Goal: Information Seeking & Learning: Check status

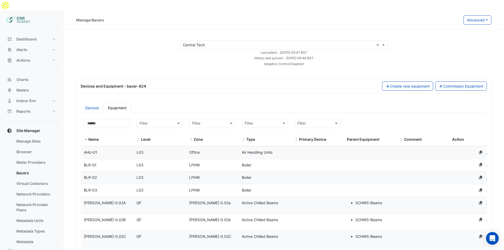
select select "***"
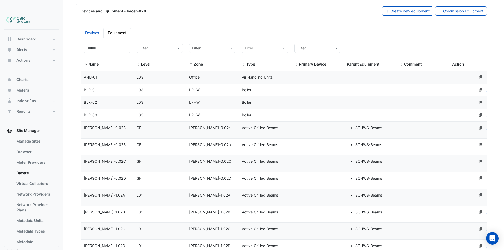
scroll to position [79, 0]
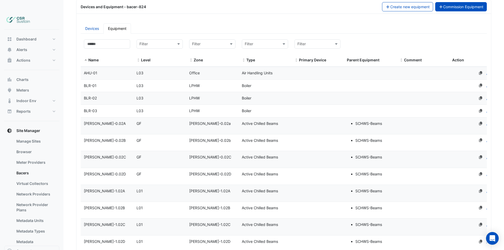
click at [468, 2] on button "Commission Equipment" at bounding box center [461, 6] width 52 height 9
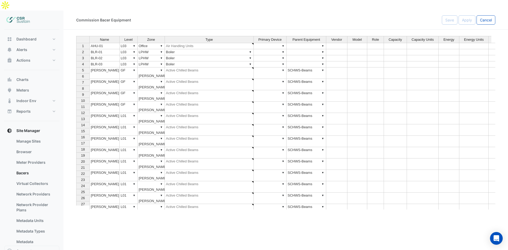
click at [322, 60] on div "Name Level Zone Type Primary Device Parent Equipment Vendor Model Role Capacity…" at bounding box center [285, 123] width 419 height 174
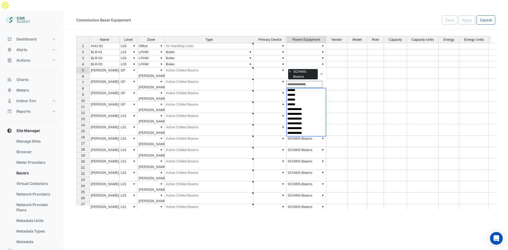
select select "**********"
click at [303, 88] on option "******" at bounding box center [304, 90] width 35 height 5
select select
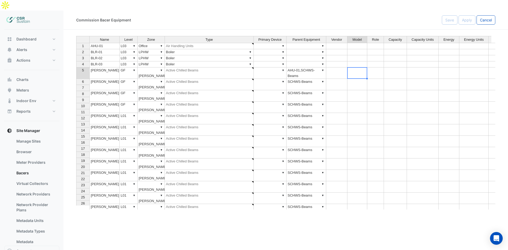
click at [355, 67] on td at bounding box center [357, 72] width 20 height 11
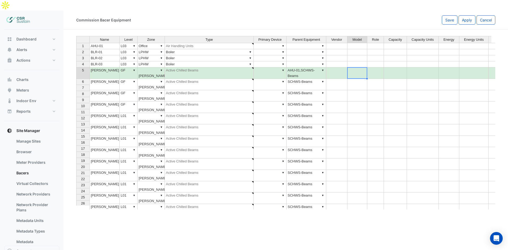
click at [308, 67] on td "▼ AHU-01,SCHWS-Beams" at bounding box center [306, 72] width 40 height 11
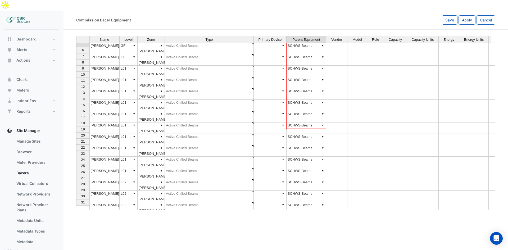
scroll to position [48, 0]
drag, startPoint x: 325, startPoint y: 68, endPoint x: 319, endPoint y: 159, distance: 91.2
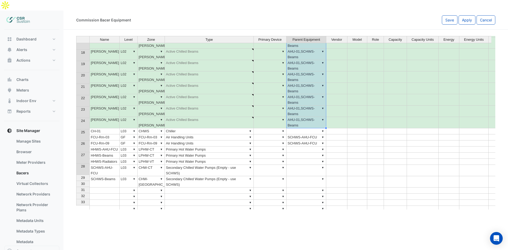
scroll to position [212, 0]
drag, startPoint x: 343, startPoint y: 126, endPoint x: 336, endPoint y: 126, distance: 7.4
click at [343, 134] on td at bounding box center [336, 137] width 21 height 6
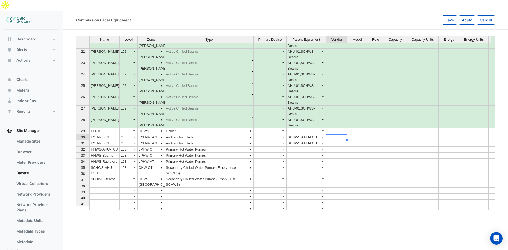
click at [314, 134] on td "▼ SCHWS-AHU-FCU" at bounding box center [306, 137] width 40 height 6
click at [323, 126] on div "Name Level Zone Type Primary Device Parent Equipment Vendor Model Role Capacity…" at bounding box center [285, 123] width 419 height 174
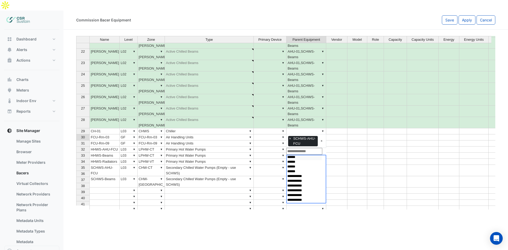
select select "**********"
click at [300, 155] on option "******" at bounding box center [304, 157] width 35 height 5
select select
click at [344, 133] on tbody "9 CB-Rm-1.02A ▼ L01 ▼ CB-Rm-1.02A ▼ Active Chilled Beams ▼ ▼ AHU-01,SCHWS-Beams…" at bounding box center [317, 69] width 483 height 336
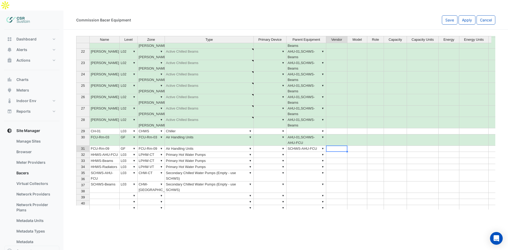
click at [312, 134] on td "▼ AHU-01,SCHWS-AHU-FCU" at bounding box center [306, 139] width 40 height 11
drag, startPoint x: 325, startPoint y: 140, endPoint x: 346, endPoint y: 136, distance: 21.5
click at [76, 142] on div "Name Level Zone Type Primary Device Parent Equipment Vendor Model Role Capacity…" at bounding box center [76, 79] width 0 height 349
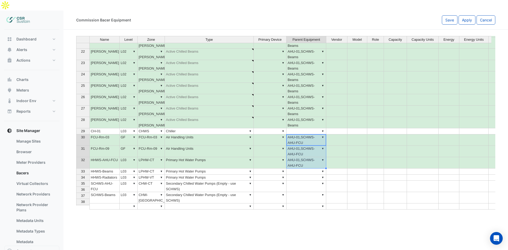
click at [303, 157] on td "▼ AHU-01,SCHWS-AHU-FCU" at bounding box center [306, 162] width 40 height 11
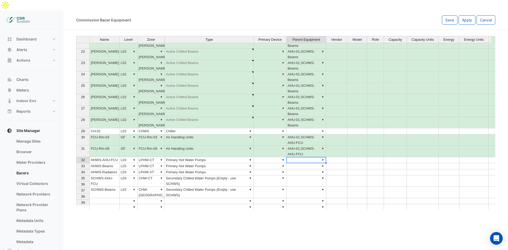
click at [379, 157] on td at bounding box center [375, 160] width 17 height 6
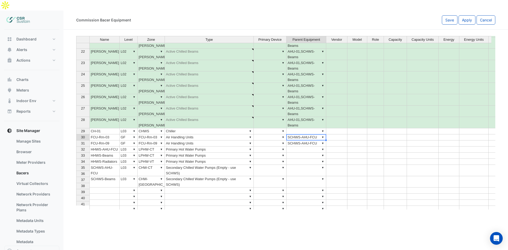
click at [350, 128] on td at bounding box center [357, 131] width 20 height 6
click at [341, 140] on td at bounding box center [336, 143] width 21 height 6
click at [311, 134] on td "▼ SCHWS-AHU-FCU" at bounding box center [306, 137] width 40 height 6
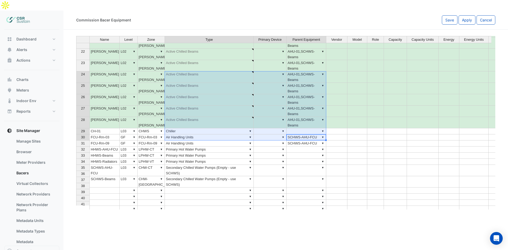
drag, startPoint x: 218, startPoint y: 106, endPoint x: 211, endPoint y: 70, distance: 36.7
type textarea "**********"
click at [336, 176] on td at bounding box center [336, 181] width 21 height 11
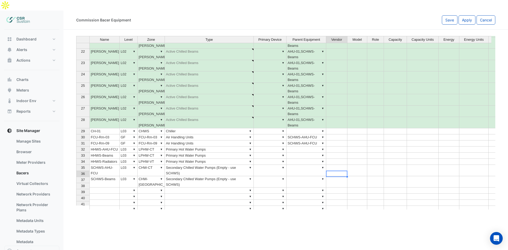
click at [314, 128] on td "▼" at bounding box center [306, 131] width 40 height 6
click at [323, 121] on div "Name Level Zone Type Primary Device Parent Equipment Vendor Model Role Capacity…" at bounding box center [285, 123] width 419 height 174
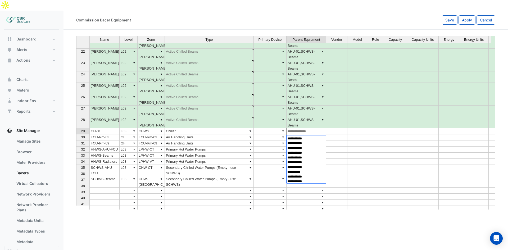
scroll to position [119, 0]
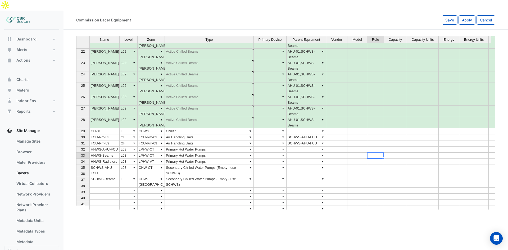
click at [76, 148] on div "Name Level Zone Type Primary Device Parent Equipment Vendor Model Role Capacity…" at bounding box center [76, 77] width 0 height 344
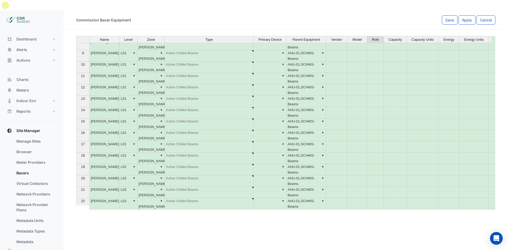
scroll to position [0, 0]
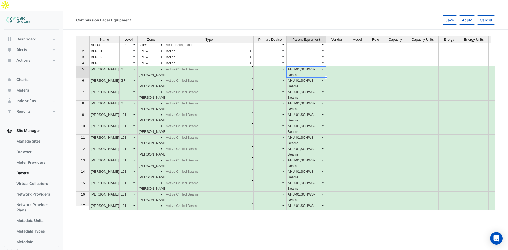
click at [315, 66] on td "▼ AHU-01,SCHWS-Beams" at bounding box center [306, 71] width 40 height 11
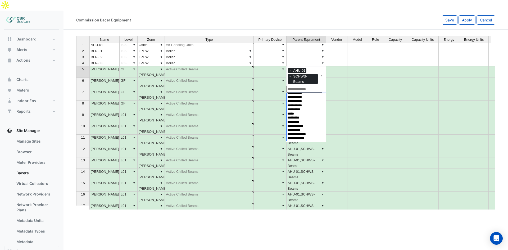
click at [321, 58] on div "Name Level Zone Type Primary Device Parent Equipment Vendor Model Role Capacity…" at bounding box center [285, 123] width 419 height 174
select select "**********"
click at [317, 126] on option "**********" at bounding box center [304, 128] width 35 height 5
select select
click at [350, 78] on td at bounding box center [357, 83] width 20 height 11
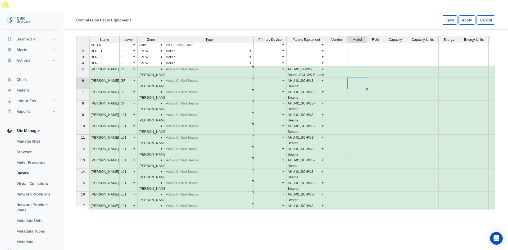
click at [311, 66] on td "▼ AHU-01,HHWS-Beams,SCHWS-Beams" at bounding box center [306, 71] width 40 height 11
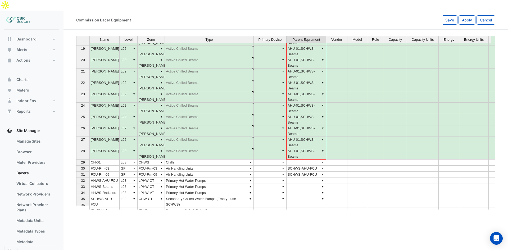
drag, startPoint x: 326, startPoint y: 67, endPoint x: 382, endPoint y: 150, distance: 100.3
click at [76, 140] on div "Name Level Zone Type Primary Device Parent Equipment Vendor Model Role Capacity…" at bounding box center [76, 66] width 0 height 329
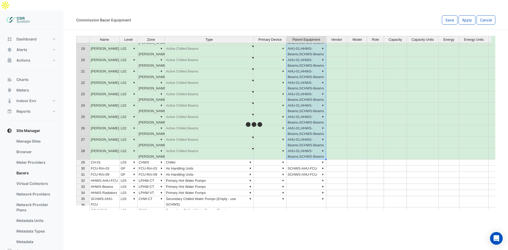
click at [386, 125] on td at bounding box center [395, 130] width 23 height 11
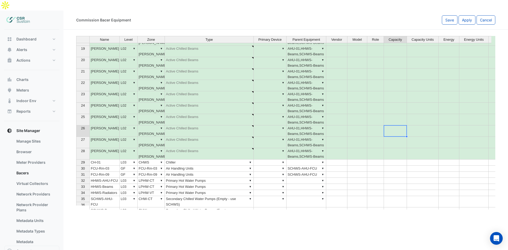
click at [296, 148] on td "▼ AHU-01,HHWS-Beams,SCHWS-Beams" at bounding box center [306, 153] width 40 height 11
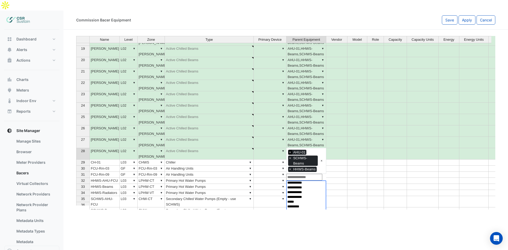
click at [290, 150] on span "×" at bounding box center [290, 152] width 4 height 5
click at [396, 125] on td at bounding box center [395, 130] width 23 height 11
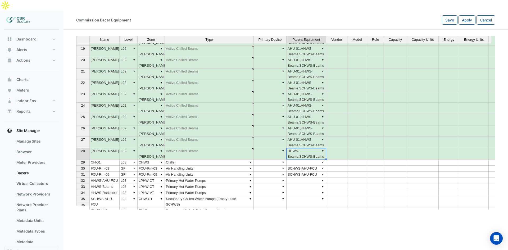
drag, startPoint x: 316, startPoint y: 143, endPoint x: 326, endPoint y: 149, distance: 12.5
click at [316, 148] on td "▼ HHWS-Beams,SCHWS-Beams" at bounding box center [306, 153] width 40 height 11
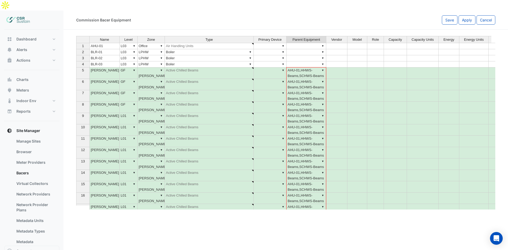
drag, startPoint x: 326, startPoint y: 149, endPoint x: 320, endPoint y: 65, distance: 84.3
click at [76, 65] on div "Name Level Zone Type Primary Device Parent Equipment Vendor Model Role Capacity…" at bounding box center [76, 182] width 0 height 293
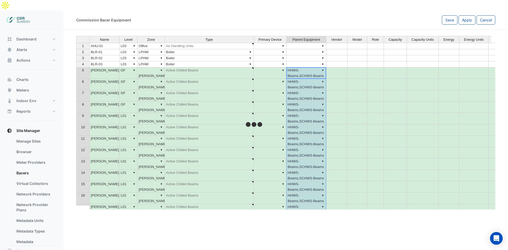
click at [383, 79] on td at bounding box center [375, 84] width 17 height 11
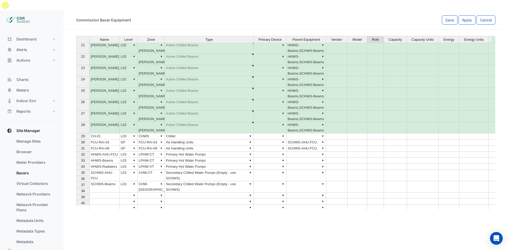
click at [317, 139] on td "▼ SCHWS-AHU-FCU" at bounding box center [306, 142] width 40 height 6
click at [323, 130] on div "Name Level Zone Type Primary Device Parent Equipment Vendor Model Role Capacity…" at bounding box center [285, 123] width 419 height 174
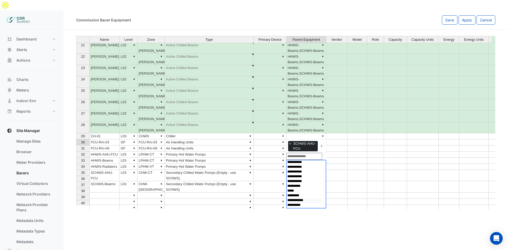
select select "**********"
click at [309, 198] on option "**********" at bounding box center [304, 200] width 35 height 5
select select
click at [364, 139] on td at bounding box center [357, 142] width 20 height 6
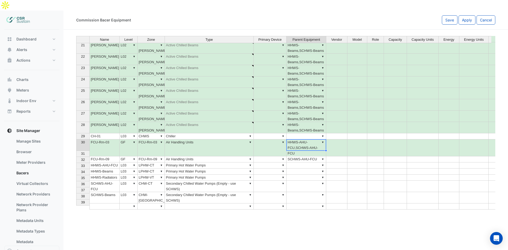
click at [317, 139] on td "▼ HHWS-AHU-FCU,SCHWS-AHU-FCU" at bounding box center [306, 147] width 40 height 17
drag, startPoint x: 326, startPoint y: 140, endPoint x: 351, endPoint y: 140, distance: 25.7
click at [76, 144] on div "Name Level Zone Type Primary Device Parent Equipment Vendor Model Role Capacity…" at bounding box center [76, 87] width 0 height 354
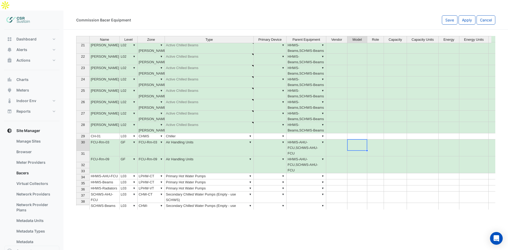
drag, startPoint x: 360, startPoint y: 135, endPoint x: 365, endPoint y: 139, distance: 6.8
click at [360, 139] on td at bounding box center [357, 147] width 20 height 17
click at [436, 218] on div "Commission Bacer Equipment Save Apply Cancel Name Level Zone Type Primary Devic…" at bounding box center [285, 136] width 444 height 250
click at [245, 216] on div "Commission Bacer Equipment Save Apply Cancel Name Level Zone Type Primary Devic…" at bounding box center [285, 136] width 444 height 250
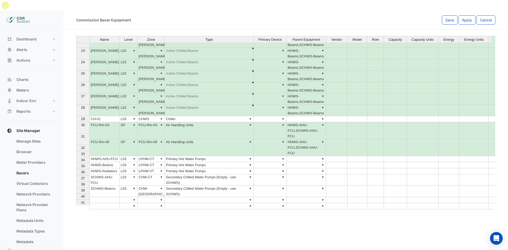
scroll to position [234, 0]
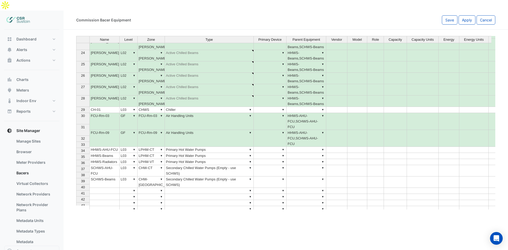
click at [318, 216] on div "Commission Bacer Equipment Save Apply Cancel Name Level Zone Type Primary Devic…" at bounding box center [285, 136] width 444 height 250
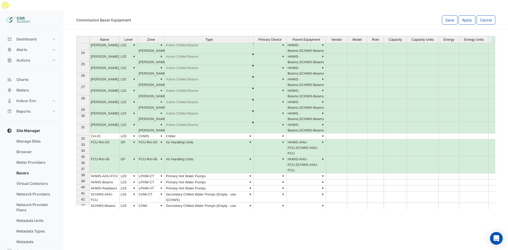
scroll to position [207, 0]
click at [261, 139] on td "▼" at bounding box center [270, 147] width 33 height 17
click at [464, 15] on button "Apply" at bounding box center [466, 19] width 17 height 9
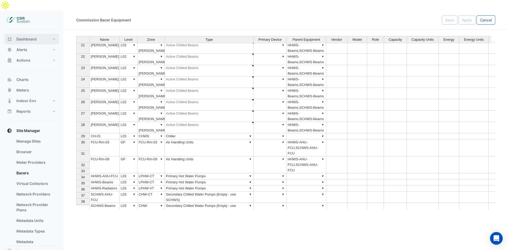
click at [17, 36] on span "Dashboard" at bounding box center [26, 38] width 20 height 5
select select "***"
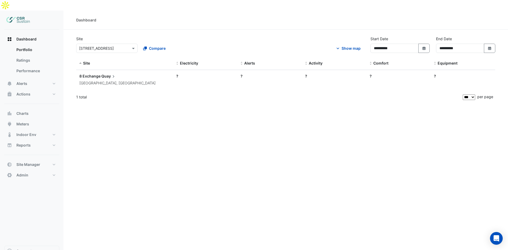
click at [129, 45] on div at bounding box center [106, 48] width 61 height 6
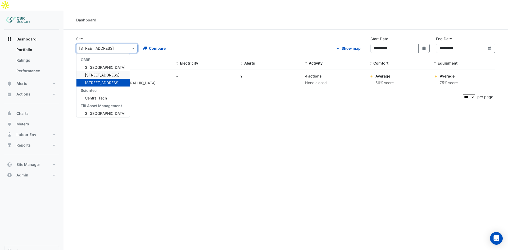
click at [167, 73] on div "8 Exchange Quay Salford, England" at bounding box center [124, 79] width 90 height 13
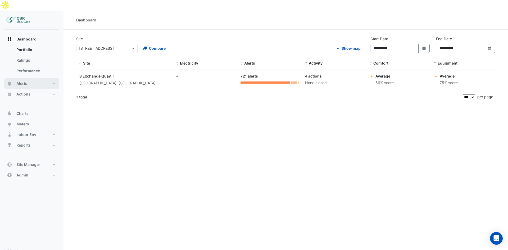
click at [38, 78] on button "Alerts" at bounding box center [31, 83] width 55 height 11
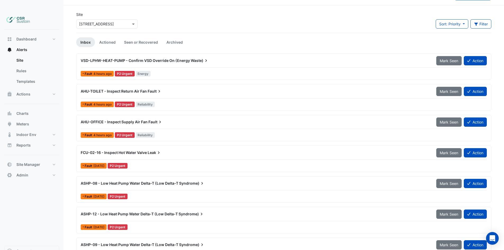
drag, startPoint x: 166, startPoint y: 102, endPoint x: 166, endPoint y: 111, distance: 9.8
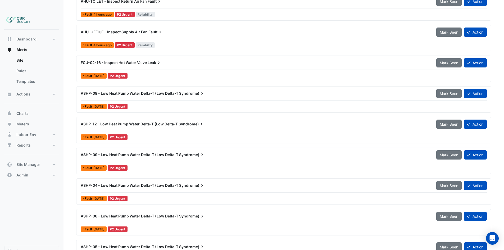
scroll to position [116, 0]
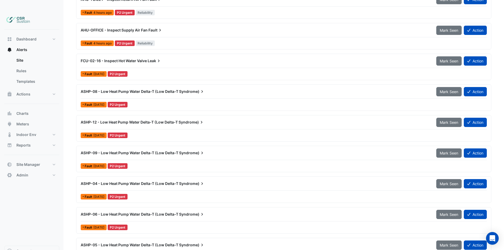
click at [109, 89] on span "ASHP-08 - Low Heat Pump Water Delta-T (Low Delta-T" at bounding box center [130, 91] width 98 height 4
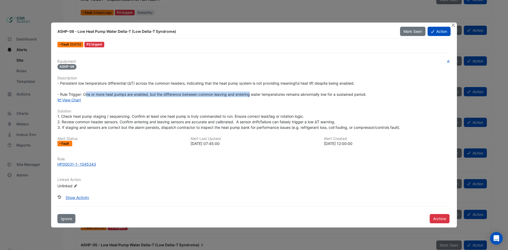
drag, startPoint x: 87, startPoint y: 94, endPoint x: 250, endPoint y: 93, distance: 163.2
click at [250, 93] on span "- Persistent low temperature differential (ΔT) across the common headers, indic…" at bounding box center [211, 89] width 309 height 16
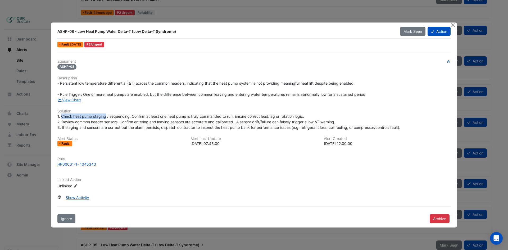
drag, startPoint x: 62, startPoint y: 116, endPoint x: 106, endPoint y: 116, distance: 43.6
click at [106, 116] on span "1. Check heat pump staging / sequencing. Confirm at least one heat pump is trul…" at bounding box center [228, 122] width 343 height 16
click at [114, 117] on span "1. Check heat pump staging / sequencing. Confirm at least one heat pump is trul…" at bounding box center [228, 122] width 343 height 16
drag, startPoint x: 110, startPoint y: 116, endPoint x: 129, endPoint y: 116, distance: 18.5
click at [129, 116] on span "1. Check heat pump staging / sequencing. Confirm at least one heat pump is trul…" at bounding box center [228, 122] width 343 height 16
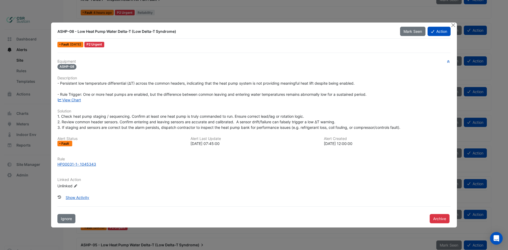
click at [105, 121] on span "1. Check heat pump staging / sequencing. Confirm at least one heat pump is trul…" at bounding box center [228, 122] width 343 height 16
drag, startPoint x: 144, startPoint y: 122, endPoint x: 241, endPoint y: 121, distance: 96.8
click at [235, 122] on span "1. Check heat pump staging / sequencing. Confirm at least one heat pump is trul…" at bounding box center [228, 122] width 343 height 16
drag, startPoint x: 308, startPoint y: 122, endPoint x: 340, endPoint y: 122, distance: 32.0
click at [340, 122] on div "1. Check heat pump staging / sequencing. Confirm at least one heat pump is trul…" at bounding box center [253, 121] width 393 height 17
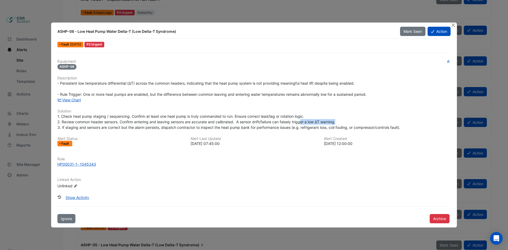
click at [341, 122] on div "1. Check heat pump staging / sequencing. Confirm at least one heat pump is trul…" at bounding box center [253, 121] width 393 height 17
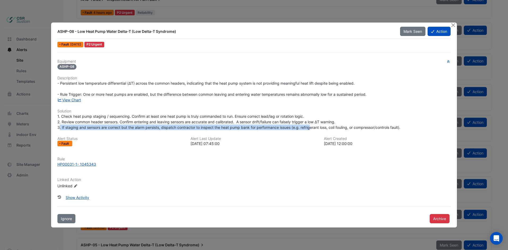
drag, startPoint x: 59, startPoint y: 128, endPoint x: 309, endPoint y: 127, distance: 249.7
click at [309, 127] on span "1. Check heat pump staging / sequencing. Confirm at least one heat pump is trul…" at bounding box center [228, 122] width 343 height 16
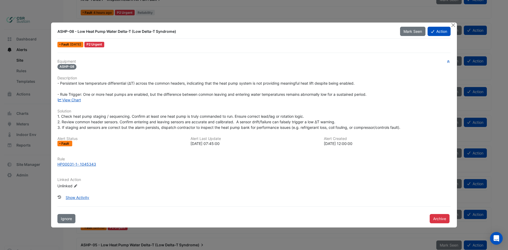
click at [310, 126] on span "1. Check heat pump staging / sequencing. Confirm at least one heat pump is trul…" at bounding box center [228, 122] width 343 height 16
drag, startPoint x: 62, startPoint y: 126, endPoint x: 115, endPoint y: 128, distance: 53.5
click at [115, 128] on span "1. Check heat pump staging / sequencing. Confirm at least one heat pump is trul…" at bounding box center [228, 122] width 343 height 16
click at [110, 128] on span "1. Check heat pump staging / sequencing. Confirm at least one heat pump is trul…" at bounding box center [228, 122] width 343 height 16
click at [159, 127] on span "1. Check heat pump staging / sequencing. Confirm at least one heat pump is trul…" at bounding box center [228, 122] width 343 height 16
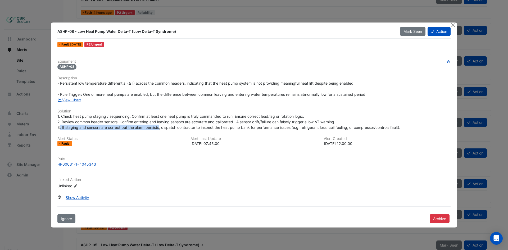
click at [59, 126] on span "1. Check heat pump staging / sequencing. Confirm at least one heat pump is trul…" at bounding box center [228, 122] width 343 height 16
click at [64, 127] on span "1. Check heat pump staging / sequencing. Confirm at least one heat pump is trul…" at bounding box center [228, 122] width 343 height 16
click at [70, 127] on span "1. Check heat pump staging / sequencing. Confirm at least one heat pump is trul…" at bounding box center [228, 122] width 343 height 16
click at [455, 25] on button "Close" at bounding box center [453, 25] width 6 height 6
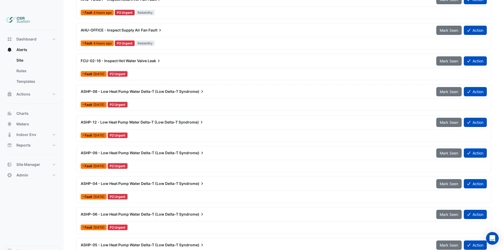
click at [123, 120] on span "ASHP-12 - Low Heat Pump Water Delta-T (Low Delta-T" at bounding box center [129, 122] width 97 height 4
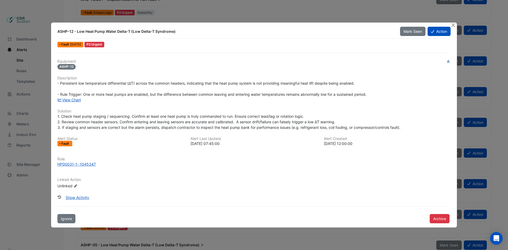
click at [448, 62] on icon "button" at bounding box center [448, 61] width 4 height 3
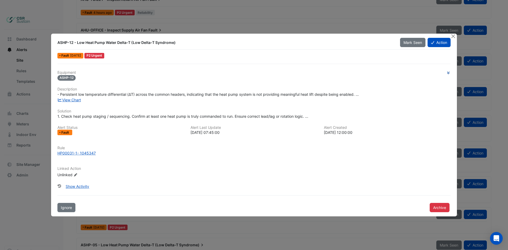
click at [447, 70] on div "Equipment ASHP-12 Description - Persistent low temperature differential (ΔT) ac…" at bounding box center [253, 138] width 397 height 149
click at [451, 70] on div "Equipment ASHP-12 Description - Persistent low temperature differential (ΔT) ac…" at bounding box center [253, 138] width 397 height 149
click at [449, 70] on div "Equipment ASHP-12 Description - Persistent low temperature differential (ΔT) ac…" at bounding box center [253, 138] width 397 height 149
click at [449, 70] on div "Equipment ASHP-12 Description - Persistent low temperature differential (ΔT) ac…" at bounding box center [253, 126] width 393 height 112
click at [448, 71] on icon "button" at bounding box center [448, 72] width 4 height 3
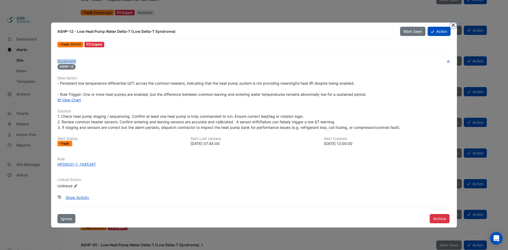
click at [452, 25] on button "Close" at bounding box center [453, 25] width 6 height 6
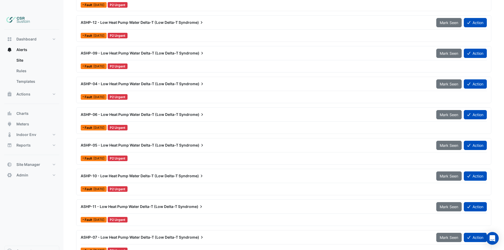
drag, startPoint x: 157, startPoint y: 120, endPoint x: 154, endPoint y: 130, distance: 10.3
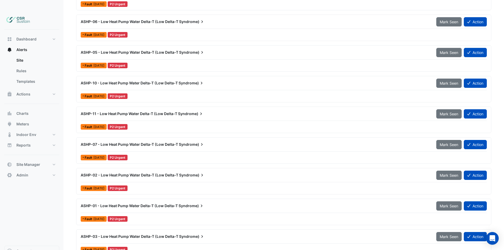
drag, startPoint x: 153, startPoint y: 113, endPoint x: 153, endPoint y: 119, distance: 6.1
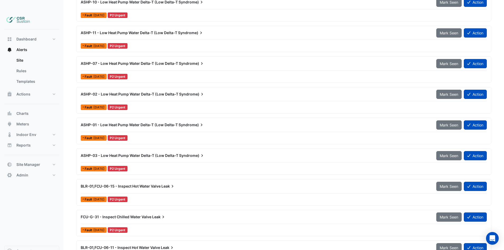
drag, startPoint x: 146, startPoint y: 156, endPoint x: 145, endPoint y: 152, distance: 4.0
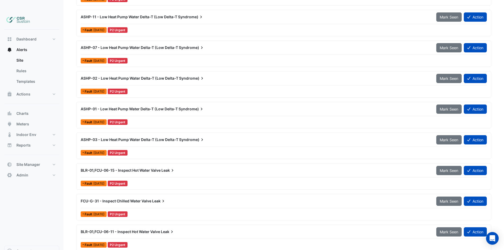
scroll to position [424, 0]
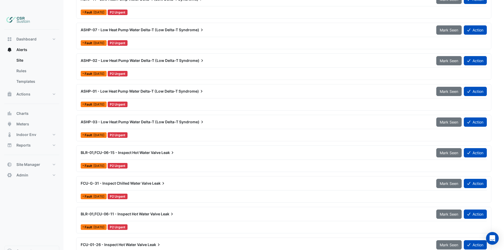
drag, startPoint x: 145, startPoint y: 153, endPoint x: 146, endPoint y: 162, distance: 8.7
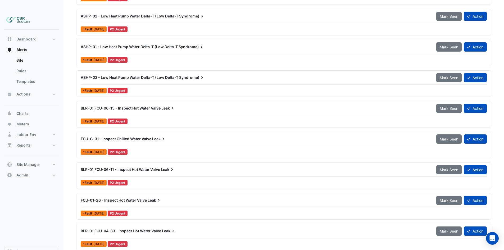
drag, startPoint x: 160, startPoint y: 131, endPoint x: 159, endPoint y: 143, distance: 12.5
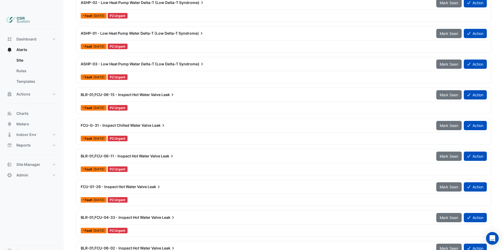
drag, startPoint x: 152, startPoint y: 115, endPoint x: 153, endPoint y: 124, distance: 9.1
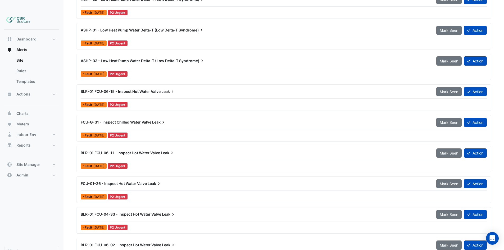
click at [136, 150] on span "BLR-01,FCU-06-11 - Inspect Hot Water Valve" at bounding box center [120, 152] width 79 height 4
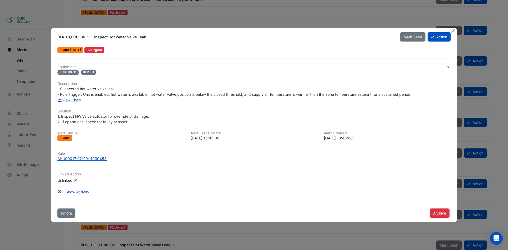
click at [81, 98] on link "View Chart" at bounding box center [69, 100] width 24 height 4
click at [455, 30] on button "Close" at bounding box center [453, 31] width 6 height 6
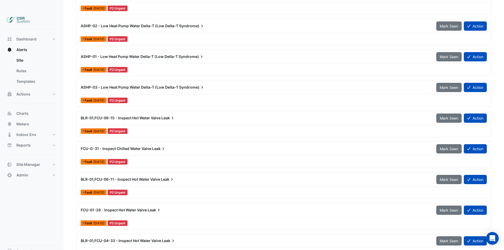
scroll to position [431, 0]
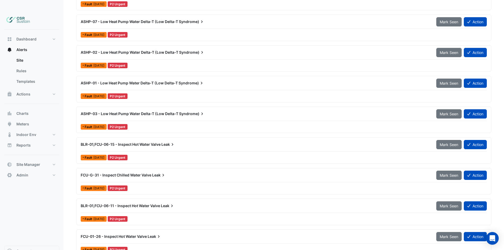
click at [137, 80] on div "ASHP-01 - Low Heat Pump Water Delta-T (Low Delta-T Syndrome)" at bounding box center [255, 82] width 349 height 5
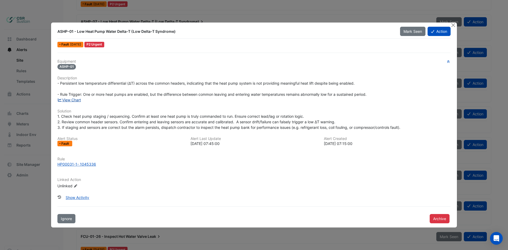
click at [75, 98] on link "View Chart" at bounding box center [69, 100] width 24 height 4
click at [438, 32] on button "Action" at bounding box center [438, 31] width 23 height 9
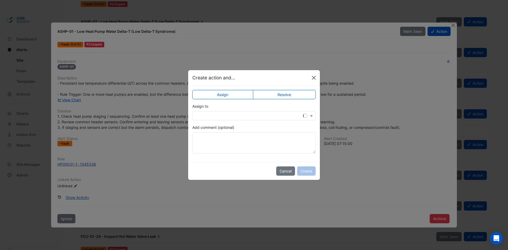
click at [313, 77] on button "Close" at bounding box center [314, 78] width 8 height 8
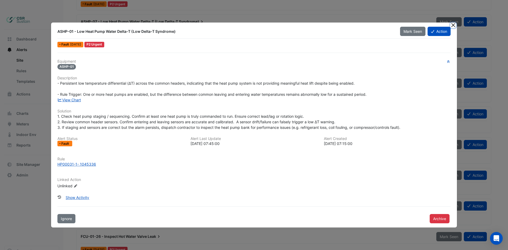
click at [454, 24] on button "Close" at bounding box center [453, 25] width 6 height 6
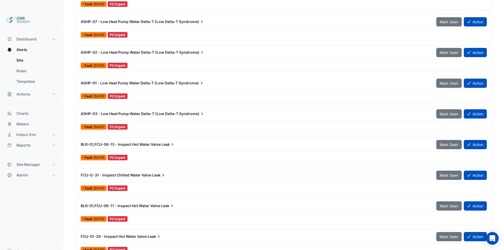
drag, startPoint x: 145, startPoint y: 93, endPoint x: 147, endPoint y: 112, distance: 19.4
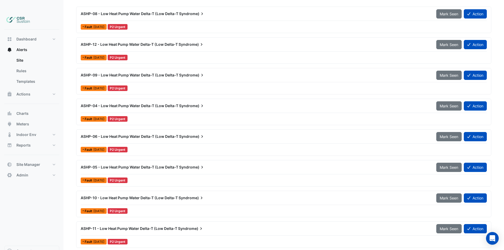
drag, startPoint x: 162, startPoint y: 83, endPoint x: 160, endPoint y: 55, distance: 28.1
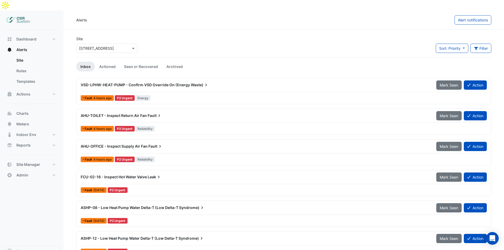
drag, startPoint x: 164, startPoint y: 58, endPoint x: 163, endPoint y: 28, distance: 29.9
drag, startPoint x: 195, startPoint y: 154, endPoint x: 195, endPoint y: 168, distance: 14.0
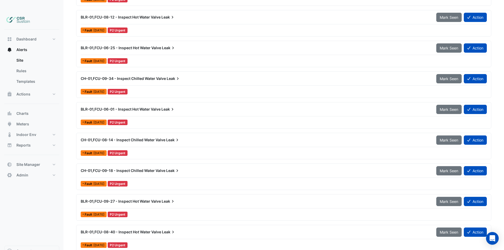
scroll to position [1332, 0]
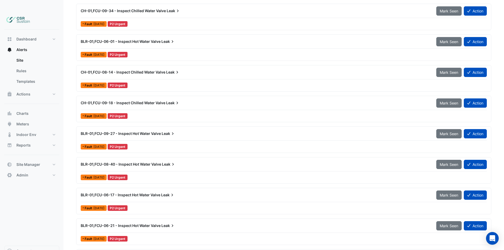
click at [145, 162] on span "BLR-01,FCU-08-40 - Inspect Hot Water Valve" at bounding box center [121, 164] width 80 height 4
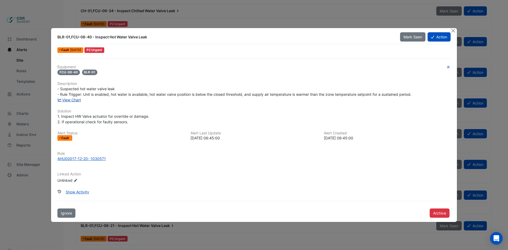
click at [79, 99] on link "View Chart" at bounding box center [69, 100] width 24 height 4
click at [34, 27] on ngb-modal-window "BLR-01,FCU-08-40 - Inspect Hot Water Valve Leak Mark Seen Action Fault 2 weeks …" at bounding box center [254, 125] width 508 height 250
click at [454, 30] on button "Close" at bounding box center [453, 31] width 6 height 6
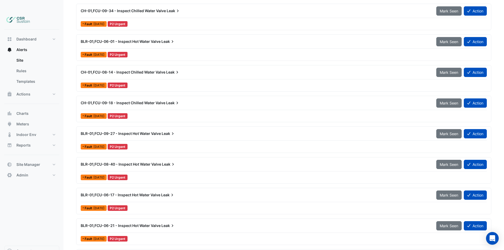
drag, startPoint x: 181, startPoint y: 156, endPoint x: 186, endPoint y: 187, distance: 31.3
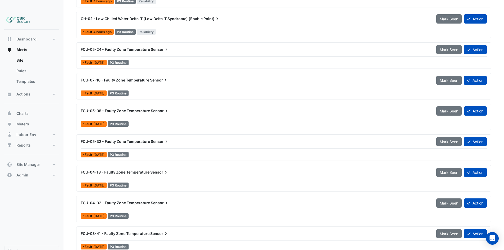
drag, startPoint x: 199, startPoint y: 194, endPoint x: 191, endPoint y: 121, distance: 74.0
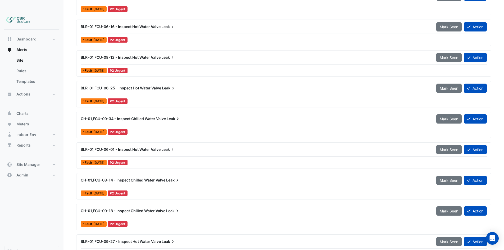
scroll to position [1237, 0]
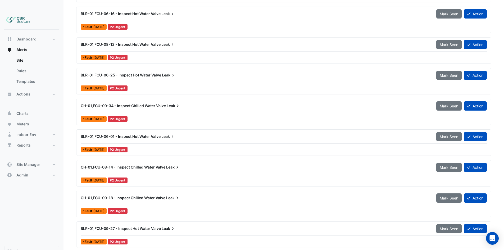
drag, startPoint x: 118, startPoint y: 181, endPoint x: 115, endPoint y: 157, distance: 24.7
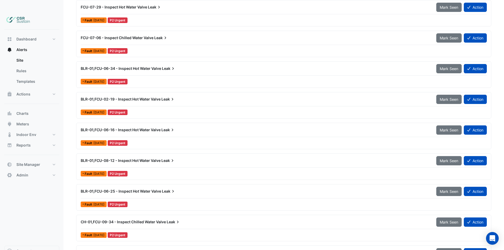
drag, startPoint x: 121, startPoint y: 159, endPoint x: 125, endPoint y: 130, distance: 29.4
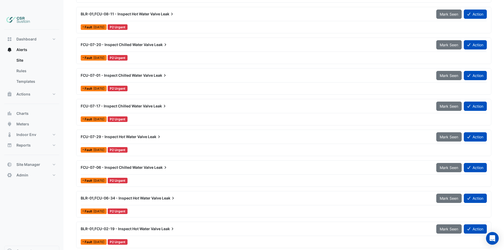
drag, startPoint x: 127, startPoint y: 132, endPoint x: 124, endPoint y: 112, distance: 19.8
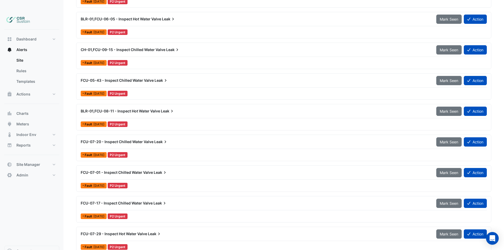
drag, startPoint x: 133, startPoint y: 136, endPoint x: 127, endPoint y: 110, distance: 26.2
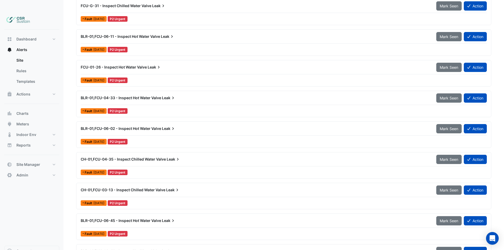
drag, startPoint x: 134, startPoint y: 144, endPoint x: 129, endPoint y: 88, distance: 56.0
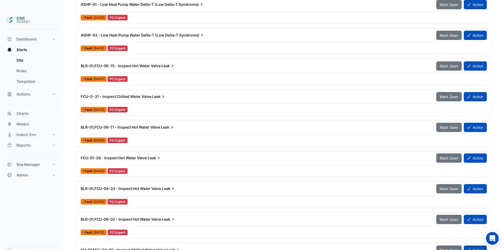
drag, startPoint x: 154, startPoint y: 149, endPoint x: 153, endPoint y: 153, distance: 3.7
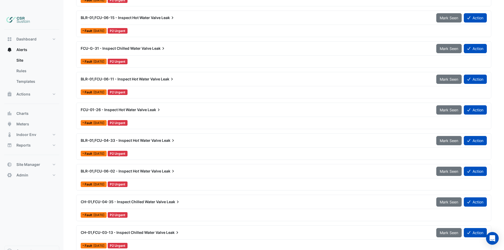
drag, startPoint x: 202, startPoint y: 135, endPoint x: 202, endPoint y: 144, distance: 9.0
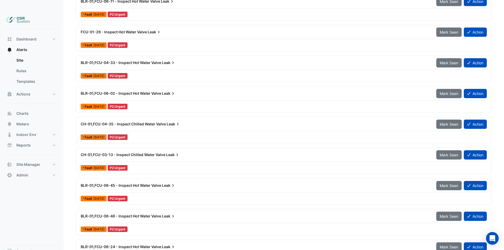
drag, startPoint x: 209, startPoint y: 131, endPoint x: 211, endPoint y: 149, distance: 18.1
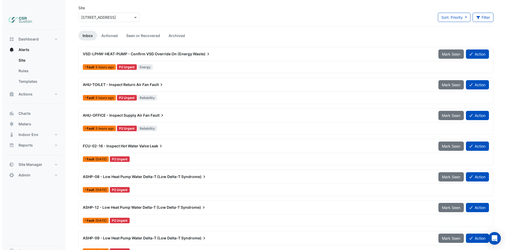
scroll to position [0, 0]
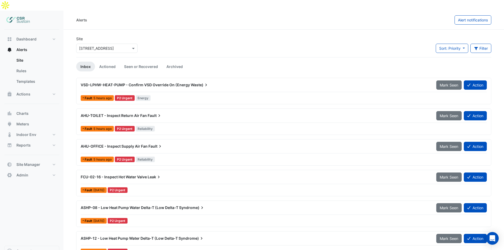
drag, startPoint x: 135, startPoint y: 47, endPoint x: 146, endPoint y: 86, distance: 40.4
click at [32, 89] on button "Actions" at bounding box center [31, 94] width 55 height 11
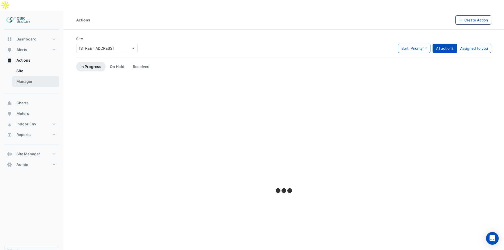
click at [31, 76] on link "Manager" at bounding box center [35, 81] width 47 height 11
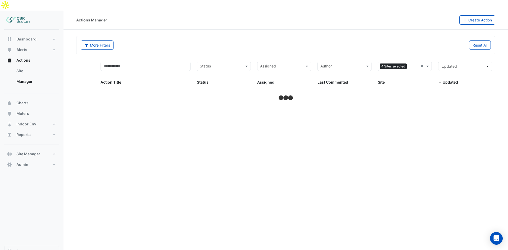
select select "***"
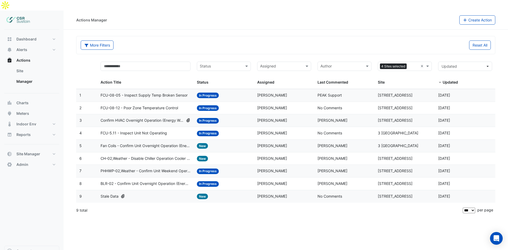
click at [139, 193] on div "Stale Data" at bounding box center [146, 196] width 90 height 6
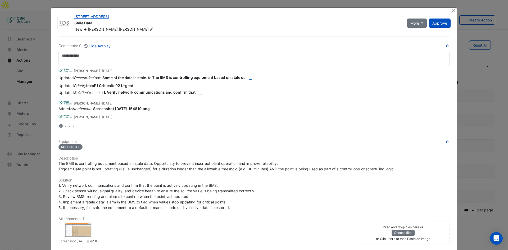
drag, startPoint x: 134, startPoint y: 116, endPoint x: 133, endPoint y: 125, distance: 9.6
drag, startPoint x: 90, startPoint y: 163, endPoint x: 152, endPoint y: 164, distance: 61.6
click at [152, 164] on span "The BMS is controlling equipment based on stale data. Opportunity to prevent in…" at bounding box center [226, 166] width 336 height 10
click at [63, 165] on span "The BMS is controlling equipment based on stale data. Opportunity to prevent in…" at bounding box center [226, 166] width 336 height 10
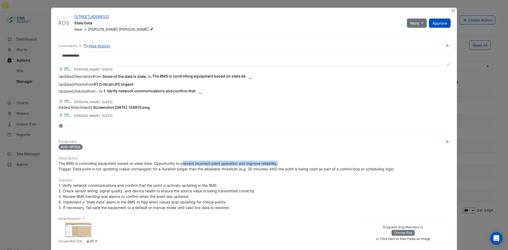
drag, startPoint x: 199, startPoint y: 162, endPoint x: 282, endPoint y: 163, distance: 82.8
click at [282, 163] on div "The BMS is controlling equipment based on stale data. Opportunity to prevent in…" at bounding box center [253, 166] width 391 height 11
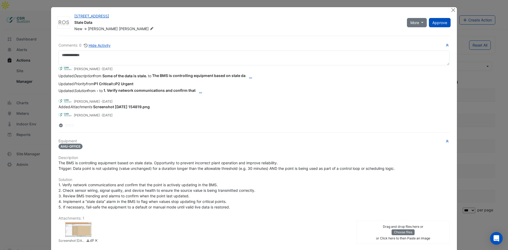
drag, startPoint x: 129, startPoint y: 175, endPoint x: 149, endPoint y: 179, distance: 20.7
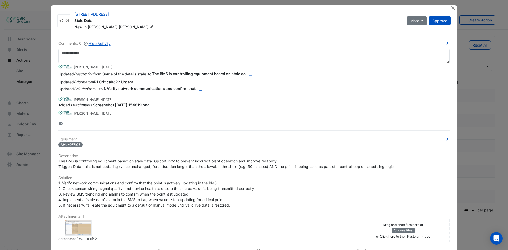
scroll to position [3, 0]
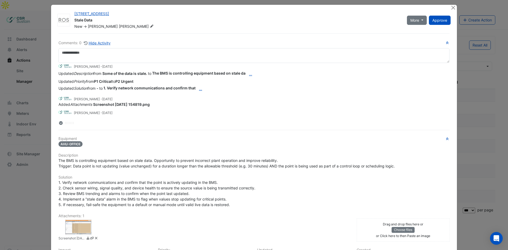
drag, startPoint x: 100, startPoint y: 168, endPoint x: 103, endPoint y: 176, distance: 9.0
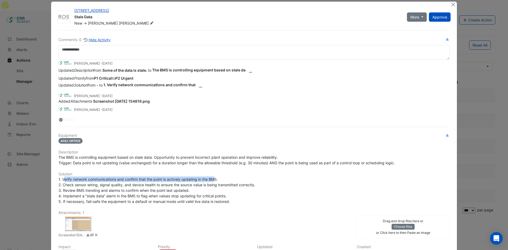
drag, startPoint x: 62, startPoint y: 180, endPoint x: 225, endPoint y: 180, distance: 163.5
click at [225, 180] on div "1. Verify network communications and confirm that the point is actively updatin…" at bounding box center [253, 190] width 391 height 28
click at [227, 179] on div "1. Verify network communications and confirm that the point is actively updatin…" at bounding box center [253, 190] width 391 height 28
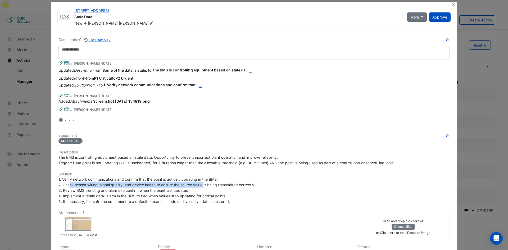
drag, startPoint x: 68, startPoint y: 186, endPoint x: 203, endPoint y: 185, distance: 134.9
click at [203, 185] on span "1. Verify network communications and confirm that the point is actively updatin…" at bounding box center [156, 190] width 197 height 27
drag, startPoint x: 204, startPoint y: 185, endPoint x: 216, endPoint y: 186, distance: 12.2
click at [204, 185] on span "1. Verify network communications and confirm that the point is actively updatin…" at bounding box center [156, 190] width 197 height 27
drag, startPoint x: 67, startPoint y: 189, endPoint x: 75, endPoint y: 189, distance: 7.4
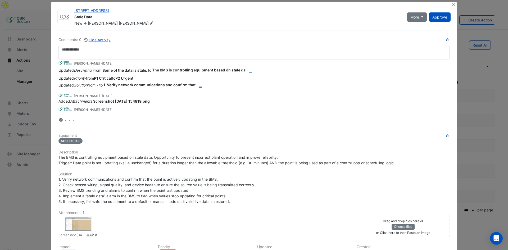
click at [68, 189] on span "1. Verify network communications and confirm that the point is actively updatin…" at bounding box center [156, 190] width 197 height 27
click at [70, 192] on span "1. Verify network communications and confirm that the point is actively updatin…" at bounding box center [156, 190] width 197 height 27
drag, startPoint x: 82, startPoint y: 195, endPoint x: 109, endPoint y: 197, distance: 26.8
click at [109, 197] on span "1. Verify network communications and confirm that the point is actively updatin…" at bounding box center [156, 190] width 197 height 27
click at [127, 197] on span "1. Verify network communications and confirm that the point is actively updatin…" at bounding box center [156, 190] width 197 height 27
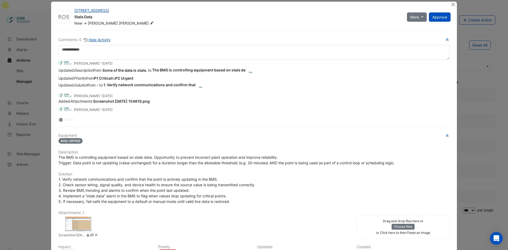
click at [155, 196] on span "1. Verify network communications and confirm that the point is actively updatin…" at bounding box center [156, 190] width 197 height 27
drag, startPoint x: 234, startPoint y: 196, endPoint x: 118, endPoint y: 194, distance: 116.4
click at [118, 194] on div "1. Verify network communications and confirm that the point is actively updatin…" at bounding box center [253, 190] width 391 height 28
drag, startPoint x: 94, startPoint y: 202, endPoint x: 118, endPoint y: 201, distance: 24.9
click at [118, 201] on span "1. Verify network communications and confirm that the point is actively updatin…" at bounding box center [156, 190] width 197 height 27
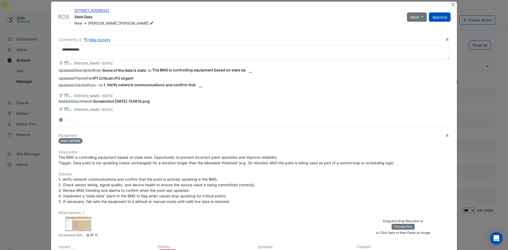
click at [91, 200] on span "1. Verify network communications and confirm that the point is actively updatin…" at bounding box center [156, 190] width 197 height 27
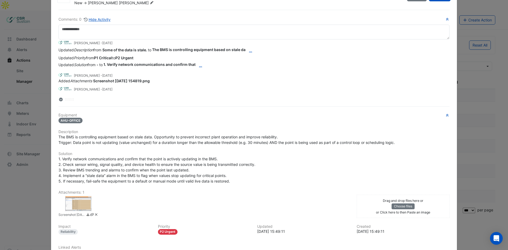
scroll to position [0, 0]
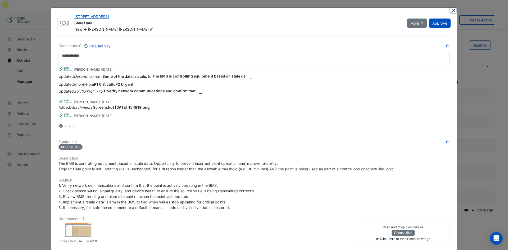
click at [452, 9] on button "Close" at bounding box center [453, 11] width 6 height 6
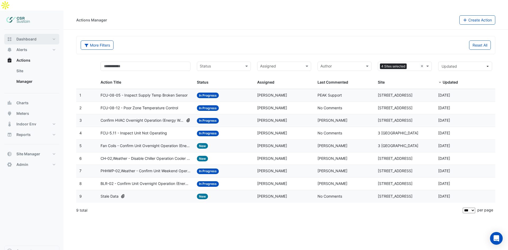
click at [19, 36] on span "Dashboard" at bounding box center [26, 38] width 20 height 5
select select "***"
